Goal: Task Accomplishment & Management: Manage account settings

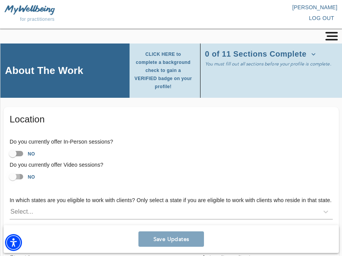
click at [18, 170] on input "NO" at bounding box center [13, 177] width 44 height 15
checkbox input "true"
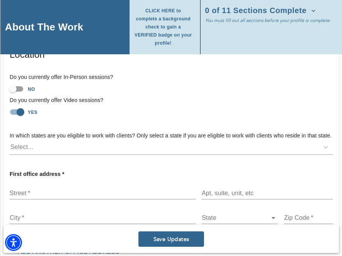
scroll to position [69, 0]
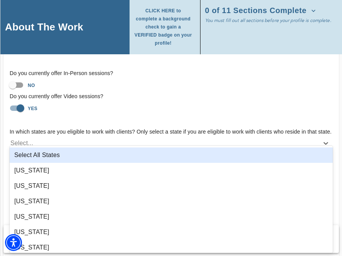
click at [86, 137] on div "Select..." at bounding box center [164, 143] width 309 height 12
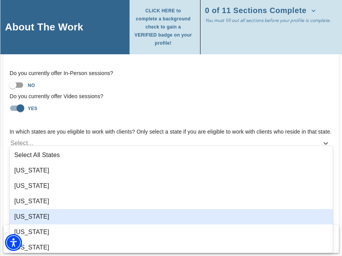
type input "n"
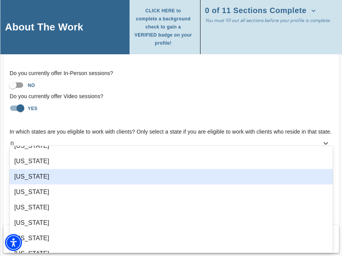
click at [73, 179] on div "[US_STATE]" at bounding box center [171, 176] width 323 height 15
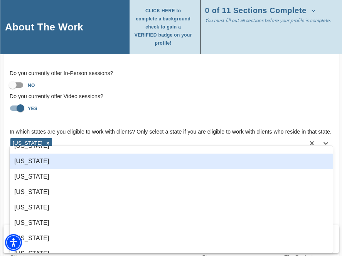
scroll to position [492, 0]
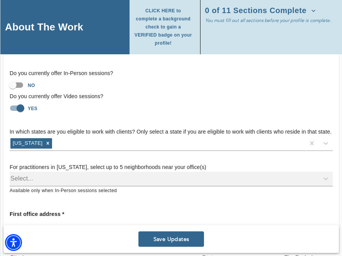
click at [101, 122] on div "In which states are you eligible to work with clients? Only select a state if y…" at bounding box center [171, 161] width 336 height 79
click at [90, 175] on div "Select..." at bounding box center [171, 179] width 323 height 15
click at [71, 172] on div "Select..." at bounding box center [171, 179] width 323 height 15
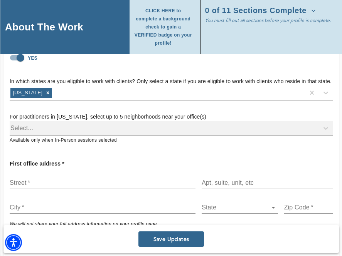
scroll to position [120, 0]
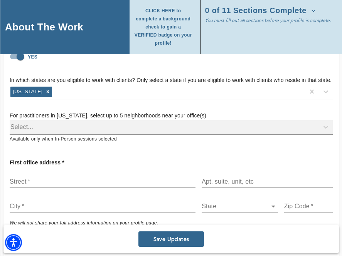
click at [70, 121] on div "Select..." at bounding box center [171, 127] width 323 height 15
click at [63, 120] on div "Select..." at bounding box center [171, 127] width 323 height 15
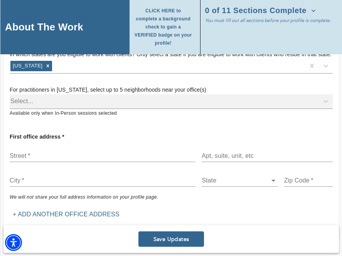
scroll to position [147, 0]
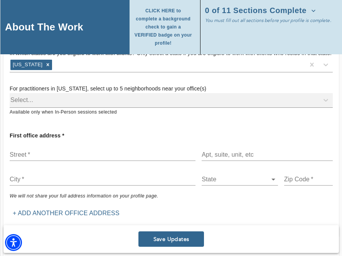
click at [63, 149] on input "text" at bounding box center [103, 155] width 186 height 12
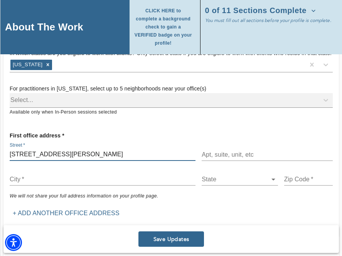
type input "[STREET_ADDRESS][PERSON_NAME]"
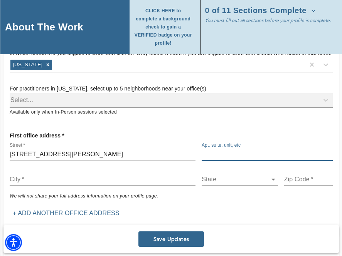
click at [240, 149] on input "text" at bounding box center [267, 155] width 131 height 12
type input "6F"
click at [164, 174] on input "text" at bounding box center [103, 180] width 186 height 12
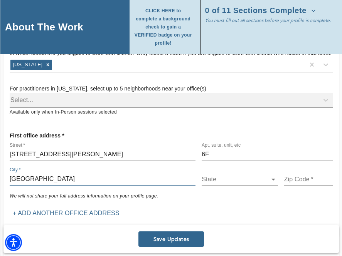
type input "[GEOGRAPHIC_DATA]"
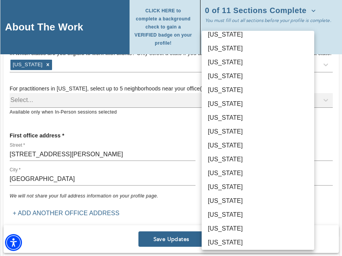
scroll to position [307, 0]
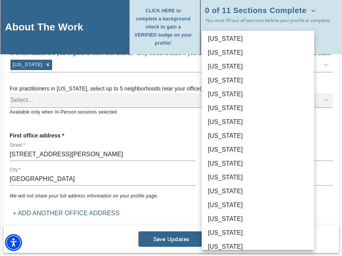
click at [231, 194] on li "[US_STATE]" at bounding box center [258, 192] width 113 height 14
type input "36"
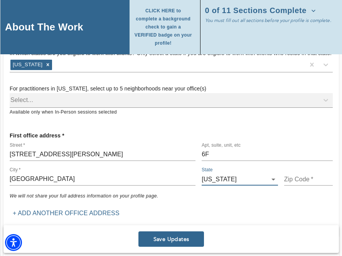
click at [294, 174] on input "text" at bounding box center [308, 180] width 49 height 12
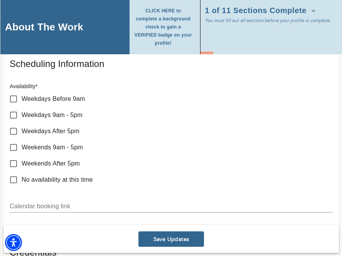
scroll to position [452, 0]
type input "11209"
click at [13, 107] on input "Weekdays 9am - 5pm" at bounding box center [13, 115] width 16 height 16
checkbox input "true"
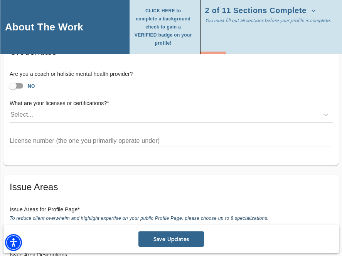
scroll to position [654, 0]
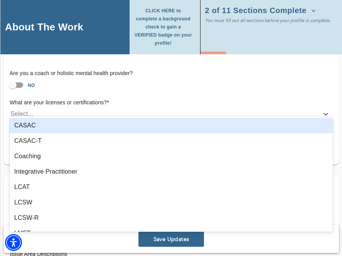
click at [74, 108] on div "Select..." at bounding box center [164, 114] width 309 height 12
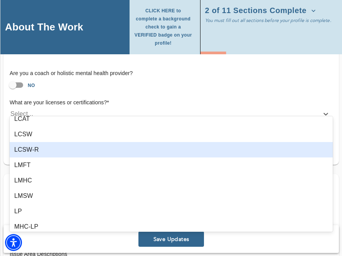
scroll to position [69, 0]
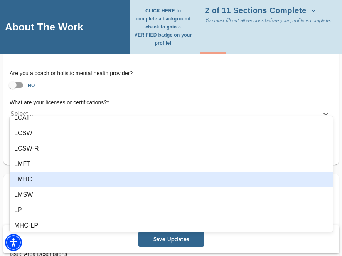
click at [56, 180] on div "LMHC" at bounding box center [171, 179] width 323 height 15
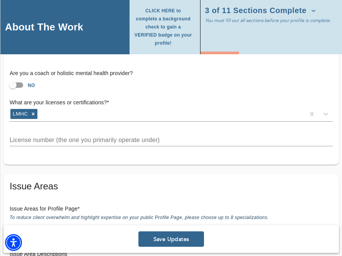
click at [57, 134] on input "text" at bounding box center [171, 140] width 323 height 12
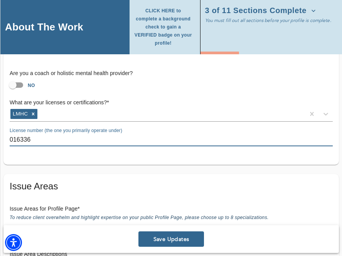
type input "016336"
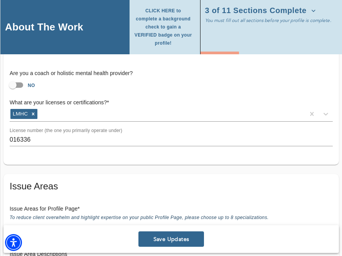
click at [93, 174] on div "Issue Areas Issue Areas for Profile Page * To reduce client overwhelm and highl…" at bounding box center [171, 241] width 336 height 134
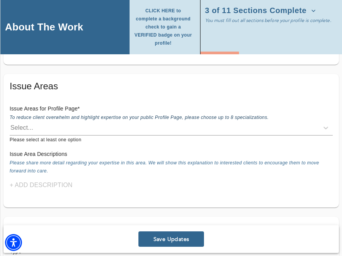
scroll to position [783, 0]
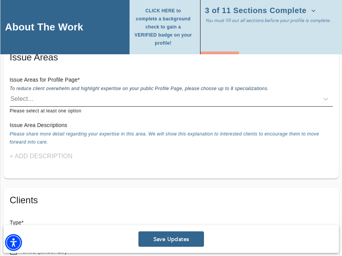
click at [102, 93] on div "Select..." at bounding box center [164, 99] width 309 height 12
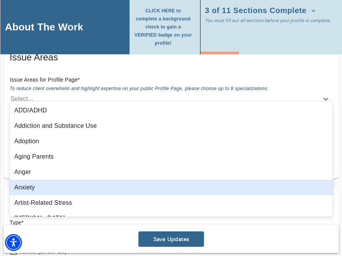
click at [76, 184] on div "Anxiety" at bounding box center [171, 187] width 323 height 15
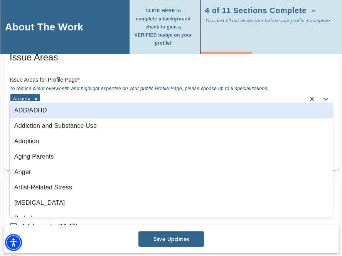
click at [83, 93] on div "Anxiety" at bounding box center [157, 99] width 295 height 12
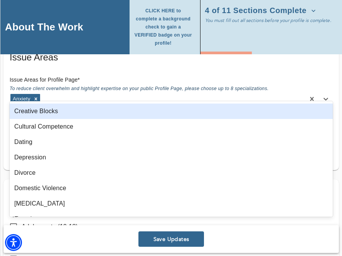
scroll to position [220, 0]
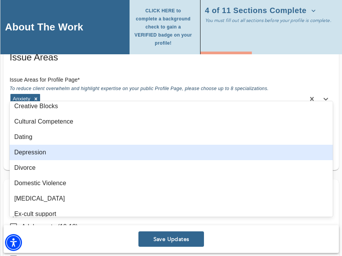
click at [71, 155] on div "Depression" at bounding box center [171, 152] width 323 height 15
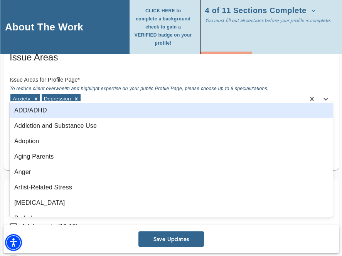
click at [111, 93] on div "Anxiety [MEDICAL_DATA]" at bounding box center [157, 99] width 295 height 12
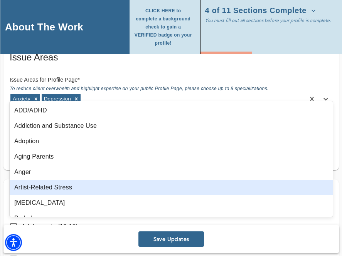
scroll to position [3, 0]
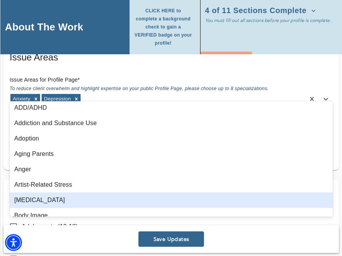
type input "l"
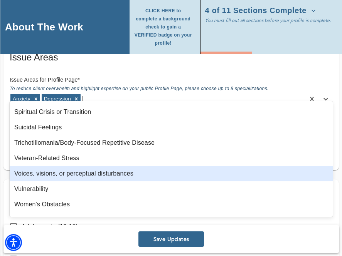
scroll to position [674, 0]
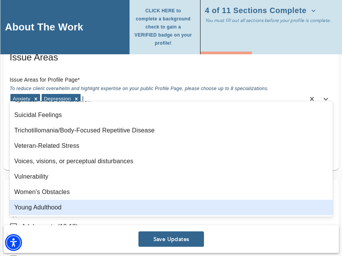
click at [72, 210] on div "Young Adulthood" at bounding box center [171, 207] width 323 height 15
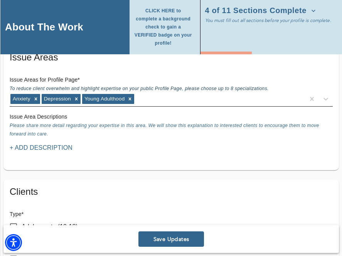
click at [153, 93] on div "Anxiety [MEDICAL_DATA] Young Adulthood" at bounding box center [157, 99] width 295 height 12
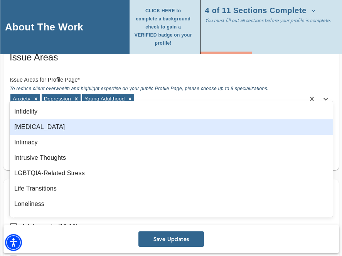
scroll to position [542, 0]
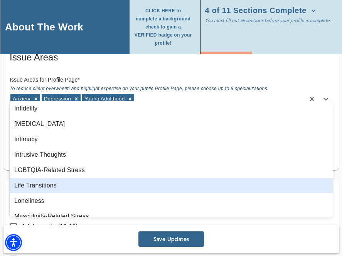
click at [85, 182] on div "Life Transitions" at bounding box center [171, 185] width 323 height 15
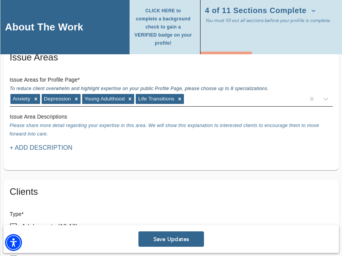
click at [196, 93] on div "Anxiety [MEDICAL_DATA] Young Adulthood Life Transitions" at bounding box center [157, 99] width 295 height 12
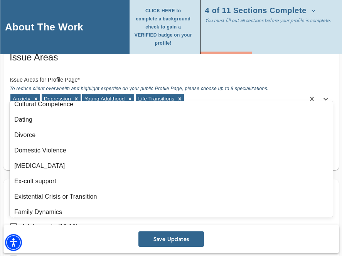
scroll to position [229, 0]
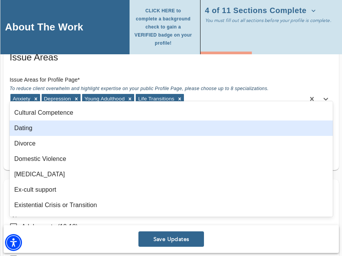
click at [126, 133] on div "Dating" at bounding box center [171, 128] width 323 height 15
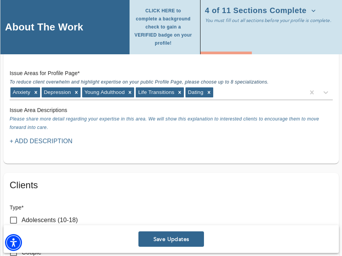
scroll to position [792, 0]
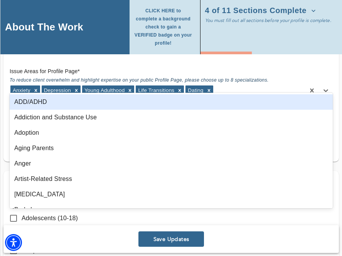
click at [221, 87] on div "Anxiety [MEDICAL_DATA] Young Adulthood Life Transitions Dating" at bounding box center [157, 90] width 295 height 12
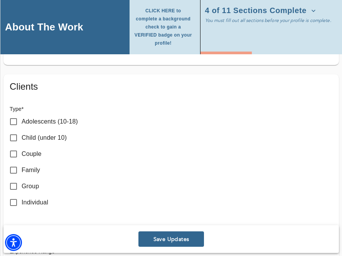
scroll to position [899, 0]
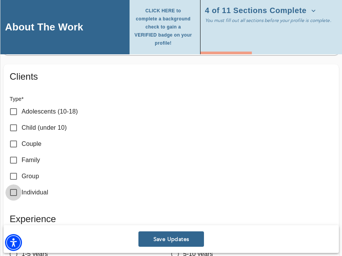
click at [12, 185] on input "Individual" at bounding box center [13, 193] width 16 height 16
checkbox input "true"
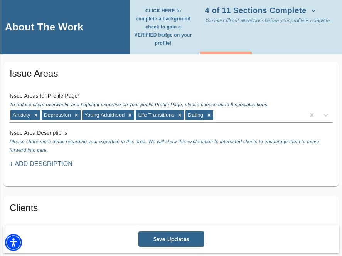
scroll to position [766, 0]
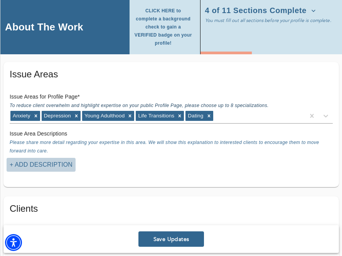
click at [49, 160] on p "+ Add Description" at bounding box center [41, 164] width 63 height 9
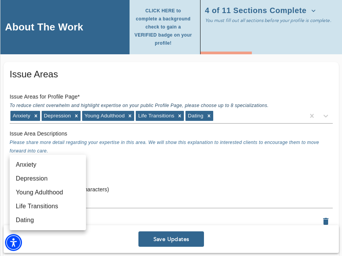
click at [113, 162] on div at bounding box center [171, 128] width 342 height 256
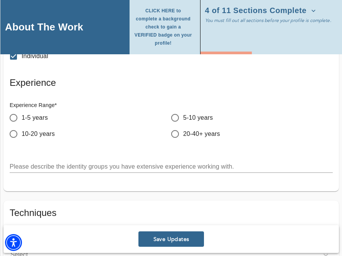
scroll to position [1110, 0]
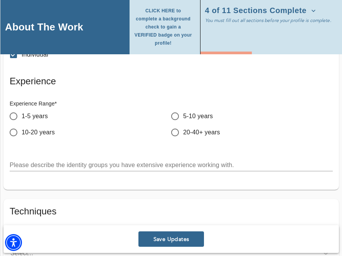
click at [43, 112] on span "1-5 years" at bounding box center [35, 116] width 26 height 9
click at [22, 110] on input "1-5 years" at bounding box center [13, 116] width 16 height 16
radio input "true"
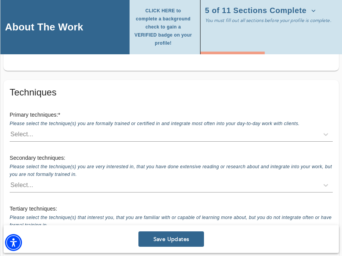
scroll to position [1230, 0]
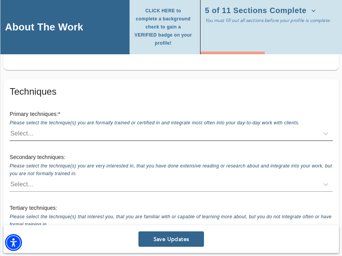
click at [71, 128] on div "Select..." at bounding box center [164, 134] width 309 height 12
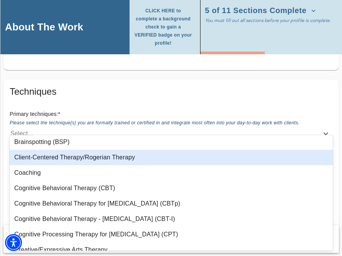
scroll to position [82, 0]
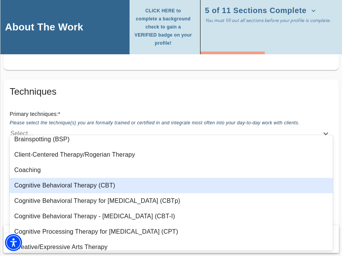
click at [71, 187] on div "Cognitive Behavioral Therapy (CBT)" at bounding box center [171, 185] width 323 height 15
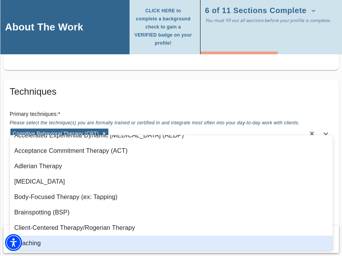
scroll to position [0, 0]
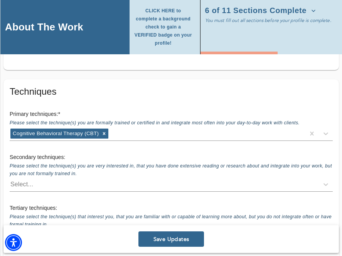
click at [160, 120] on span "Please select the technique(s) you are formally trained or certified in and int…" at bounding box center [155, 123] width 290 height 7
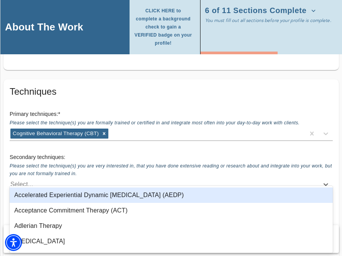
click at [114, 182] on div "Select..." at bounding box center [171, 184] width 323 height 15
click at [126, 147] on div "Secondary techniques: Please select the technique(s) you are very interested in…" at bounding box center [171, 172] width 336 height 51
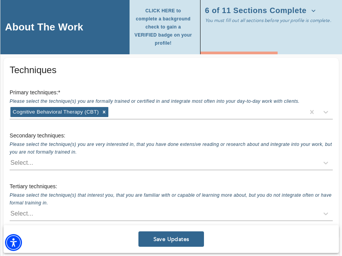
scroll to position [1280, 0]
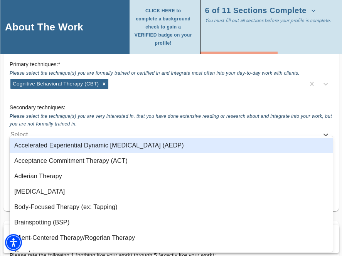
click at [120, 129] on div "Select..." at bounding box center [164, 135] width 309 height 12
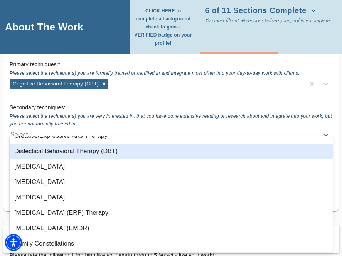
scroll to position [187, 0]
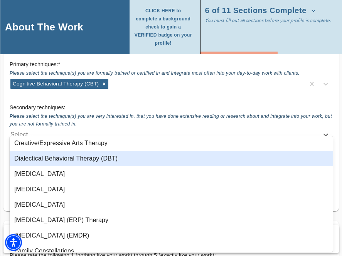
click at [106, 161] on div "Dialectical Behavioral Therapy (DBT)" at bounding box center [171, 158] width 323 height 15
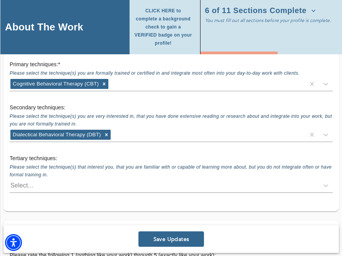
click at [137, 114] on span "Please select the technique(s) you are very interested in, that you have done e…" at bounding box center [171, 121] width 322 height 15
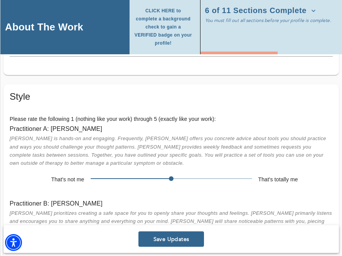
scroll to position [1429, 0]
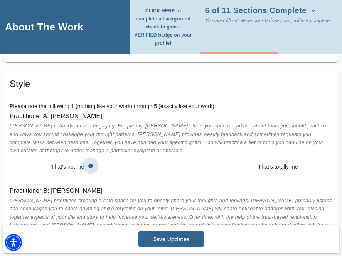
drag, startPoint x: 170, startPoint y: 155, endPoint x: 101, endPoint y: 161, distance: 68.9
click at [101, 161] on span at bounding box center [172, 166] width 162 height 11
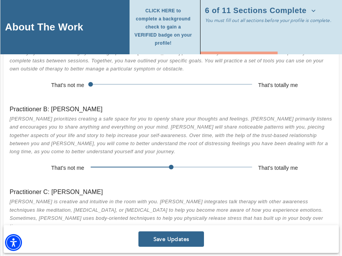
scroll to position [1513, 0]
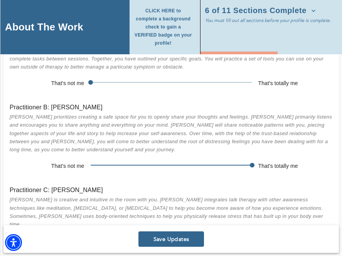
drag, startPoint x: 171, startPoint y: 157, endPoint x: 248, endPoint y: 155, distance: 77.1
click at [250, 163] on span at bounding box center [252, 165] width 5 height 5
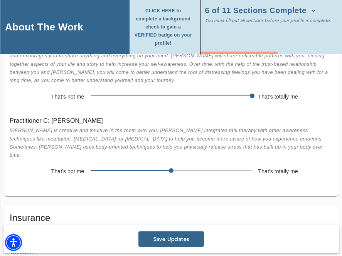
scroll to position [1583, 0]
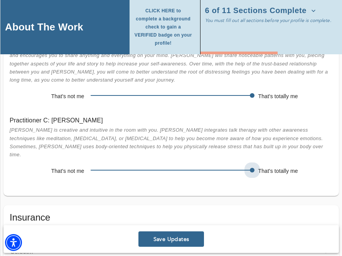
drag, startPoint x: 172, startPoint y: 153, endPoint x: 238, endPoint y: 147, distance: 65.8
click at [238, 147] on div "Practitioner C: [PERSON_NAME] is creative and intuitive in the room with you. […" at bounding box center [171, 146] width 336 height 75
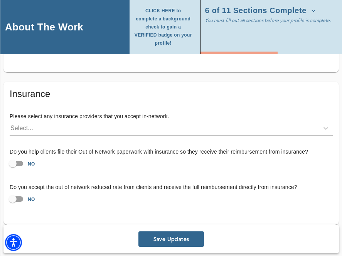
scroll to position [1708, 0]
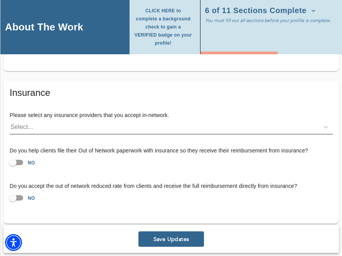
click at [146, 121] on div "Select..." at bounding box center [164, 127] width 309 height 12
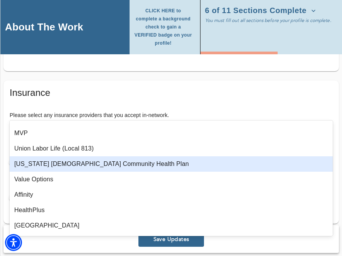
scroll to position [167, 0]
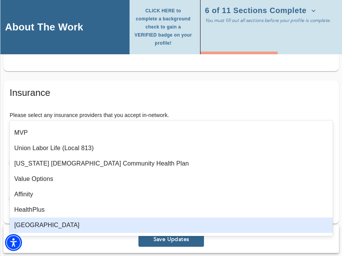
click at [126, 226] on div "[GEOGRAPHIC_DATA]" at bounding box center [171, 225] width 323 height 15
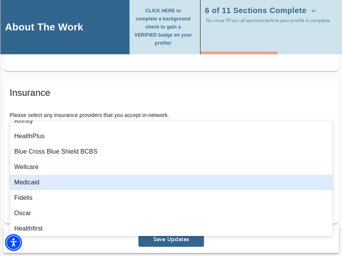
scroll to position [242, 0]
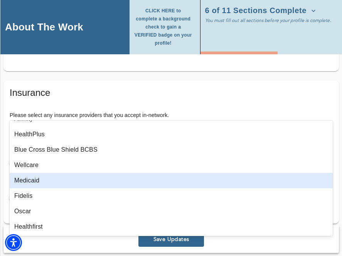
click at [129, 186] on div "Medicaid" at bounding box center [171, 180] width 323 height 15
click at [129, 187] on div "Fidelis" at bounding box center [171, 180] width 323 height 15
click at [128, 184] on div "Oscar" at bounding box center [171, 180] width 323 height 15
click at [128, 184] on div "Healthfirst" at bounding box center [171, 180] width 323 height 15
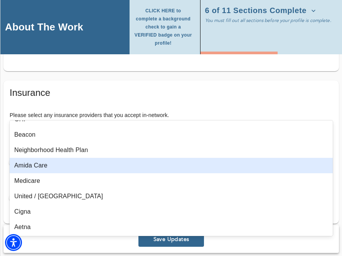
scroll to position [366, 0]
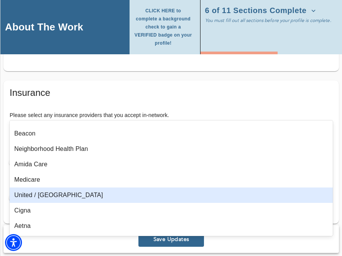
click at [126, 193] on div "United / [GEOGRAPHIC_DATA]" at bounding box center [171, 195] width 323 height 15
click at [126, 201] on div "Cigna" at bounding box center [171, 195] width 323 height 15
click at [126, 201] on div "Aetna" at bounding box center [171, 195] width 323 height 15
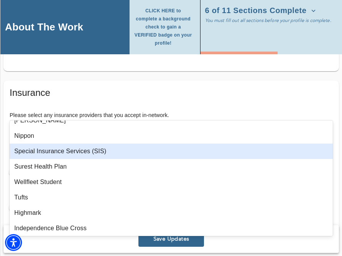
scroll to position [782, 0]
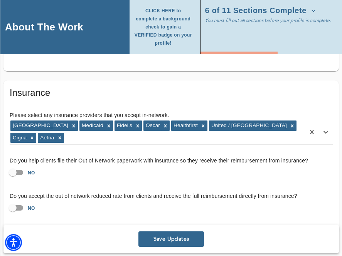
click at [283, 120] on div "Oxford Medicaid Fidelis Oscar Healthfirst United / Oxford [PERSON_NAME]" at bounding box center [157, 132] width 295 height 24
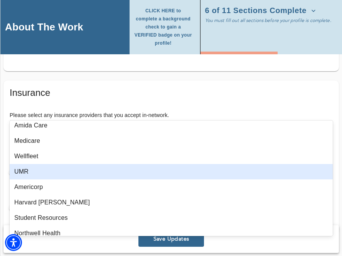
scroll to position [407, 0]
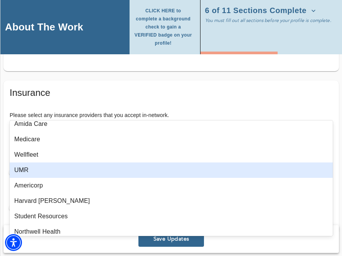
click at [140, 172] on div "UMR" at bounding box center [171, 170] width 323 height 15
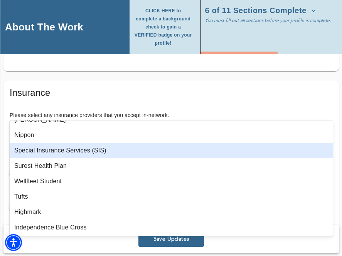
scroll to position [767, 0]
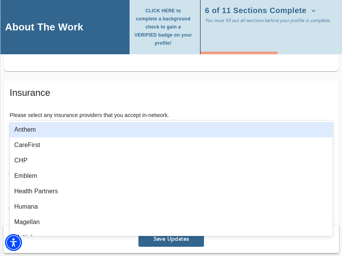
click at [304, 120] on div "Oxford Medicaid Fidelis Oscar Healthfirst United / Oxford Cigna Aetna UMR" at bounding box center [157, 132] width 295 height 24
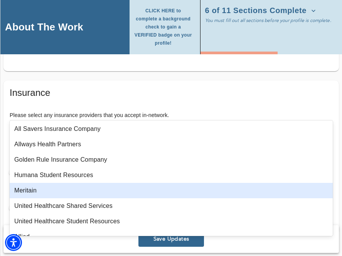
scroll to position [544, 0]
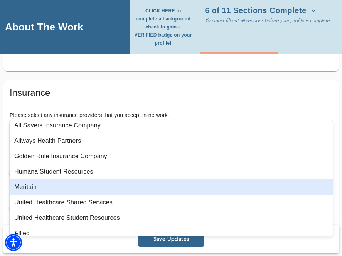
click at [155, 194] on div "Meritain" at bounding box center [171, 187] width 323 height 15
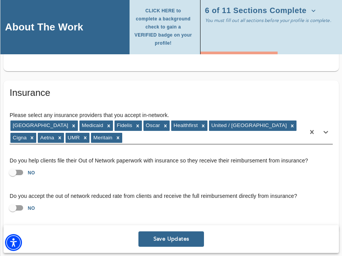
click at [250, 122] on div "Oxford Medicaid Fidelis Oscar Healthfirst United / Oxford Cigna Aetna UMR Merit…" at bounding box center [157, 132] width 295 height 24
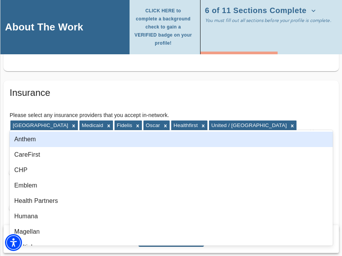
click at [151, 121] on div "Oxford Medicaid Fidelis Oscar Healthfirst United / Oxford Cigna Aetna UMR Merit…" at bounding box center [157, 132] width 295 height 24
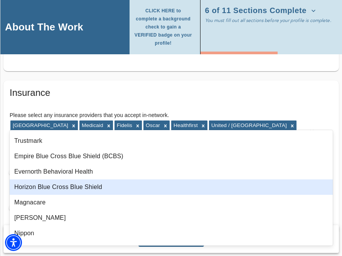
scroll to position [643, 0]
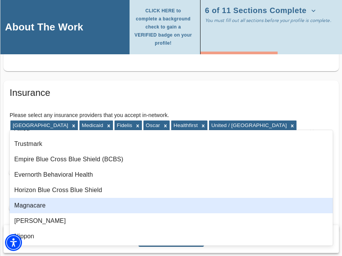
click at [132, 199] on div "Magnacare" at bounding box center [171, 205] width 323 height 15
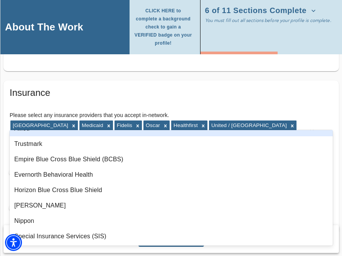
click at [164, 105] on div "Please select any insurance providers that you accept in-network. option Magnac…" at bounding box center [171, 127] width 336 height 45
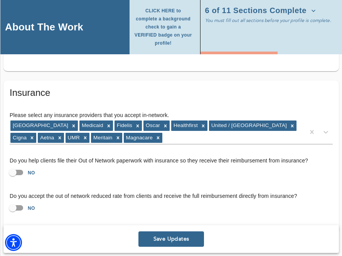
click at [15, 165] on input "NO" at bounding box center [13, 172] width 44 height 15
checkbox input "true"
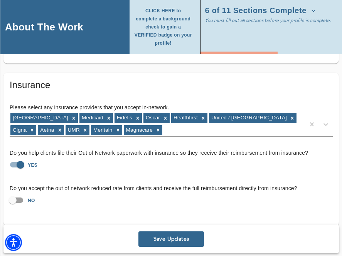
scroll to position [1717, 0]
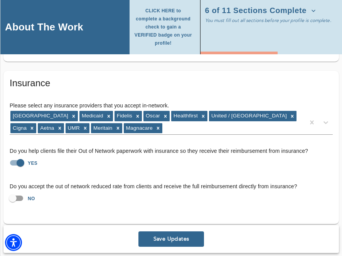
click at [165, 232] on button "Save Updates" at bounding box center [171, 239] width 66 height 15
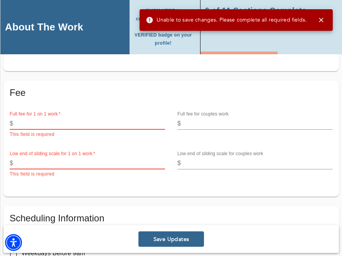
scroll to position [312, 0]
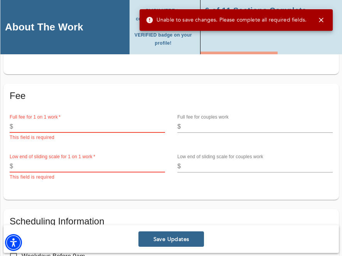
click at [84, 121] on input "number" at bounding box center [90, 127] width 149 height 12
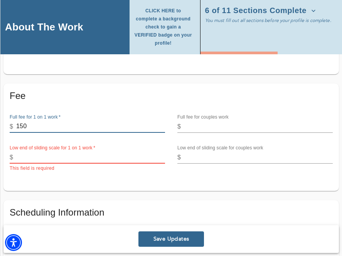
type input "150"
click at [78, 152] on input "number" at bounding box center [90, 158] width 149 height 12
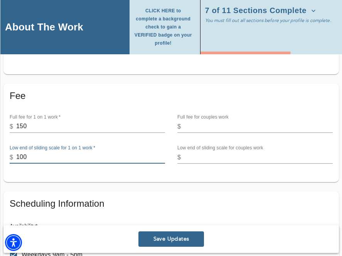
type input "100"
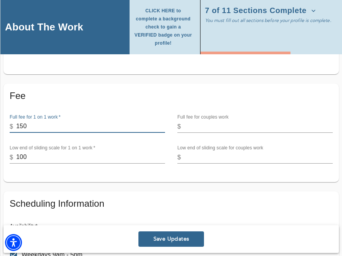
click at [64, 121] on input "150" at bounding box center [90, 127] width 149 height 12
type input "1"
type input "200"
click at [164, 237] on span "Save Updates" at bounding box center [171, 239] width 59 height 7
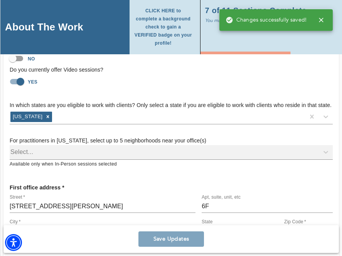
scroll to position [0, 0]
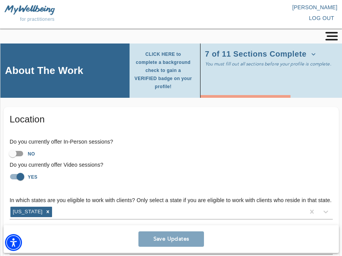
click at [160, 82] on span "CLICK HERE to complete a background check to gain a VERIFIED badge on your prof…" at bounding box center [163, 71] width 58 height 40
